Goal: Information Seeking & Learning: Learn about a topic

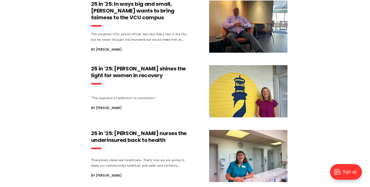
scroll to position [506, 0]
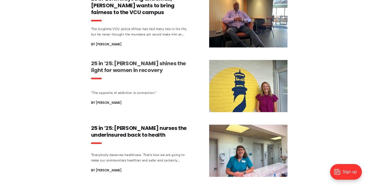
click at [133, 61] on h3 "25 in ’25: Emily DuBose shines the light for women in recovery" at bounding box center [139, 67] width 97 height 14
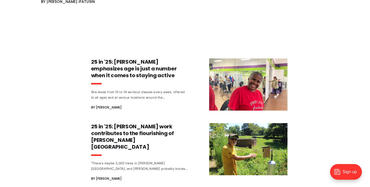
scroll to position [798, 0]
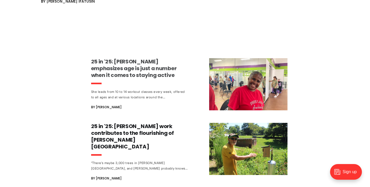
click at [137, 62] on h3 "25 in '25: Debra Sims Fleisher emphasizes age is just a number when it comes to…" at bounding box center [139, 68] width 97 height 20
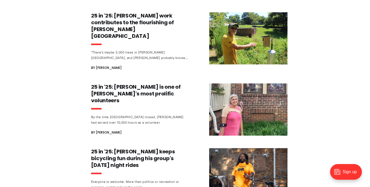
scroll to position [912, 0]
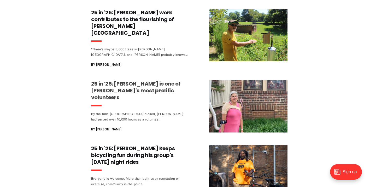
click at [140, 80] on h3 "25 in '25: Lisa Hearl is one of Richmond's most prolific volunteers" at bounding box center [139, 90] width 97 height 20
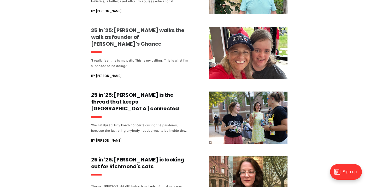
scroll to position [1453, 0]
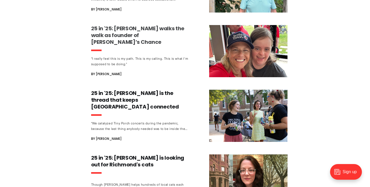
click at [123, 25] on h3 "25 in '25: Kate Mardigian walks the walk as founder of Jacob’s Chance" at bounding box center [139, 35] width 97 height 20
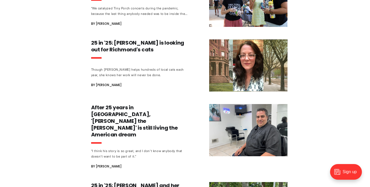
scroll to position [1570, 0]
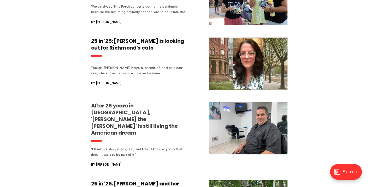
click at [134, 102] on h3 "After 25 years in Richmond, 'Eddy the barber' is still living the American dream" at bounding box center [139, 119] width 97 height 34
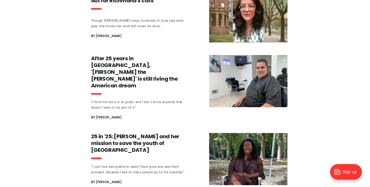
scroll to position [1623, 0]
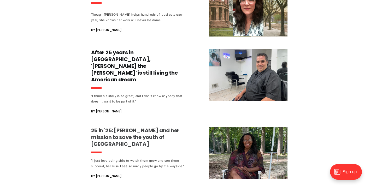
click at [122, 127] on h3 "25 in '25: Jo White and her mission to save the youth of Richmond" at bounding box center [139, 137] width 97 height 20
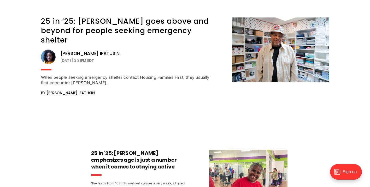
scroll to position [705, 0]
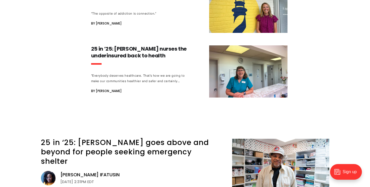
scroll to position [586, 0]
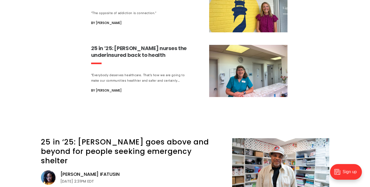
click at [134, 45] on h3 "25 in ’25: [PERSON_NAME] nurses the underinsured back to health" at bounding box center [139, 52] width 97 height 14
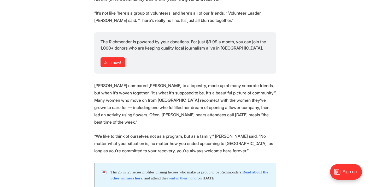
scroll to position [1051, 0]
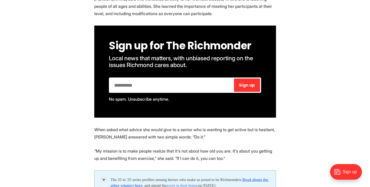
scroll to position [1261, 0]
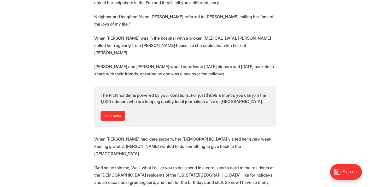
scroll to position [895, 0]
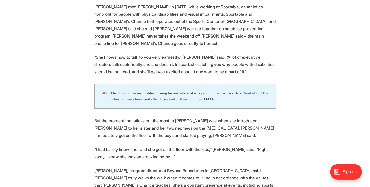
scroll to position [839, 0]
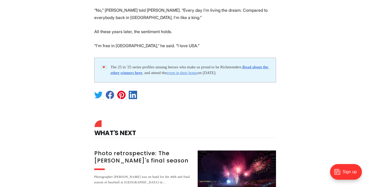
scroll to position [951, 0]
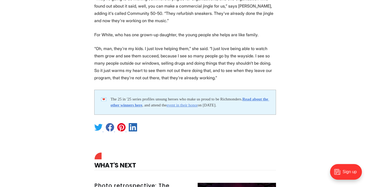
scroll to position [956, 0]
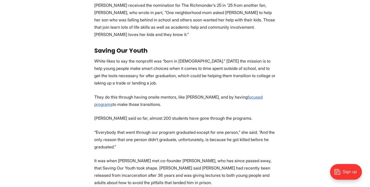
scroll to position [445, 0]
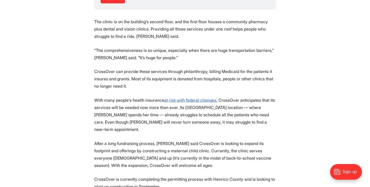
scroll to position [1006, 0]
click at [180, 97] on u "at risk with federal changes" at bounding box center [190, 99] width 52 height 5
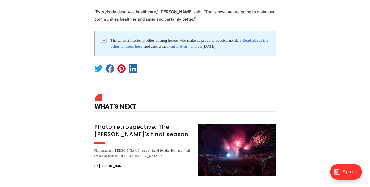
scroll to position [1224, 0]
